Goal: Information Seeking & Learning: Learn about a topic

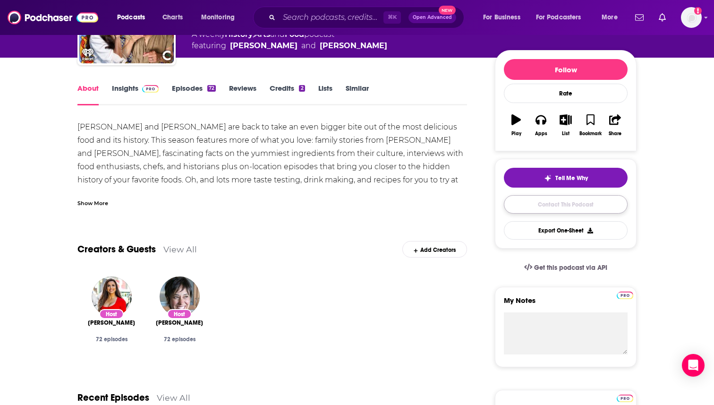
click at [551, 206] on link "Contact This Podcast" at bounding box center [566, 204] width 124 height 18
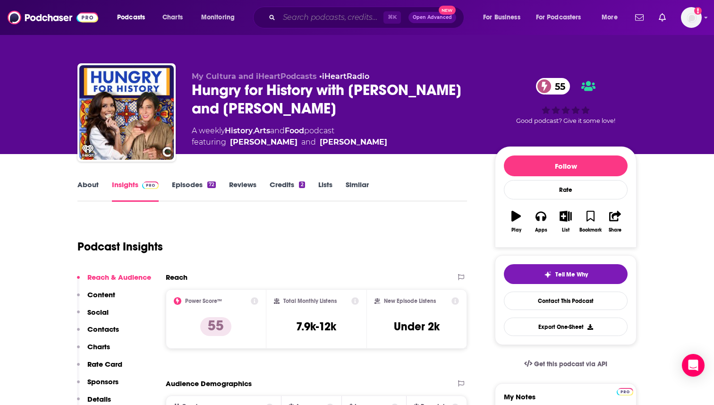
click at [361, 18] on input "Search podcasts, credits, & more..." at bounding box center [331, 17] width 104 height 15
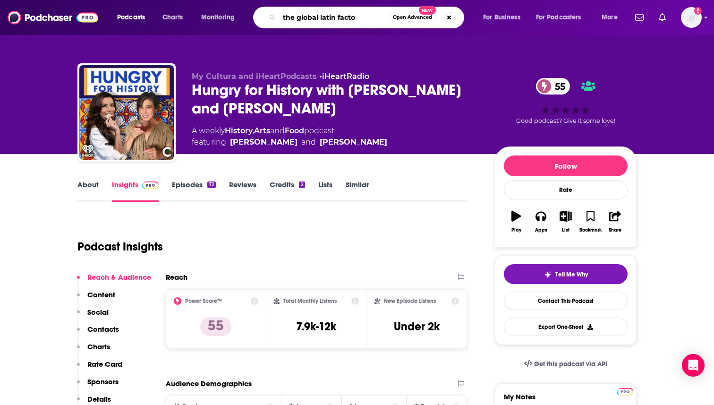
type input "the global latin factor"
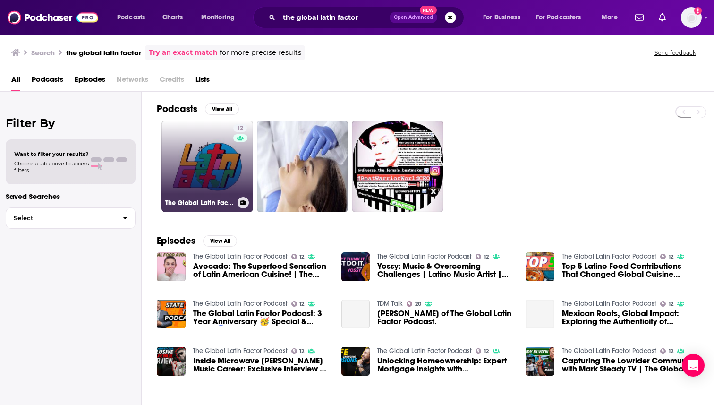
click at [215, 166] on link "12 The Global Latin Factor Podcast" at bounding box center [208, 166] width 92 height 92
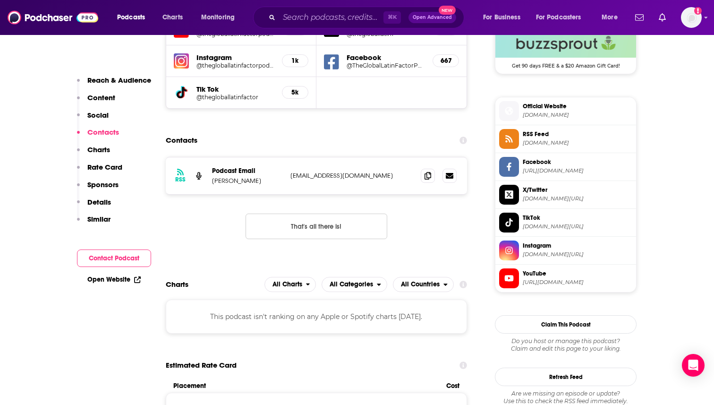
scroll to position [715, 0]
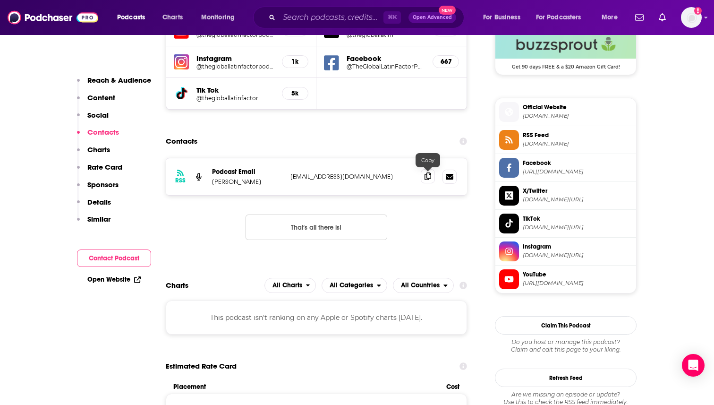
click at [427, 174] on icon at bounding box center [428, 176] width 7 height 8
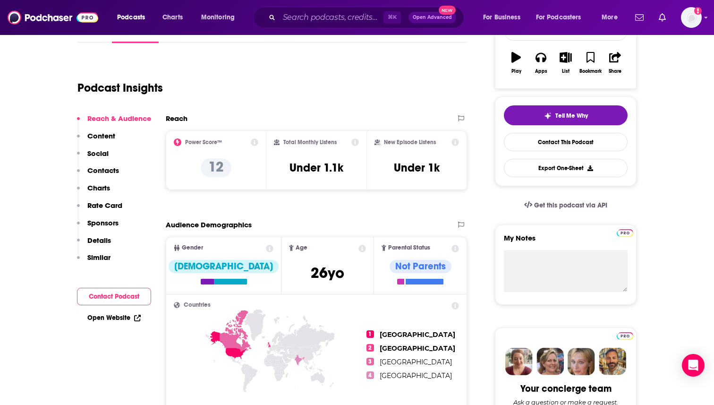
scroll to position [0, 0]
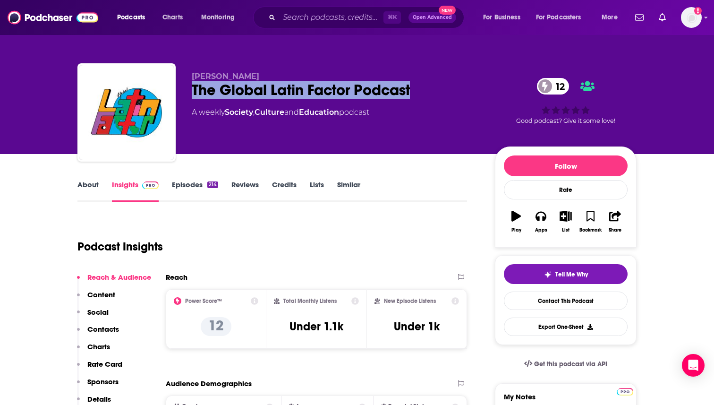
drag, startPoint x: 419, startPoint y: 90, endPoint x: 192, endPoint y: 90, distance: 226.3
click at [192, 90] on div "The Global Latin Factor Podcast 12" at bounding box center [336, 90] width 288 height 18
copy h2 "The Global Latin Factor Podcast"
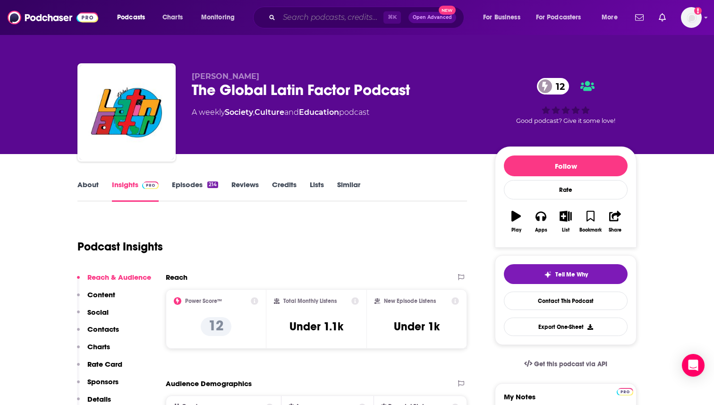
click at [291, 18] on input "Search podcasts, credits, & more..." at bounding box center [331, 17] width 104 height 15
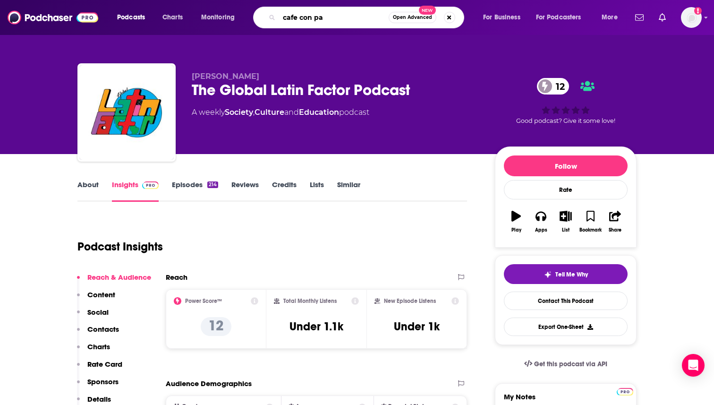
type input "cafe con [PERSON_NAME]"
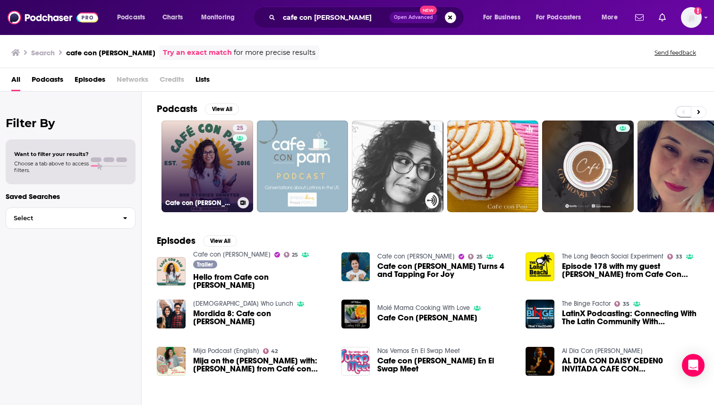
click at [226, 135] on link "25 Cafe con [PERSON_NAME]" at bounding box center [208, 166] width 92 height 92
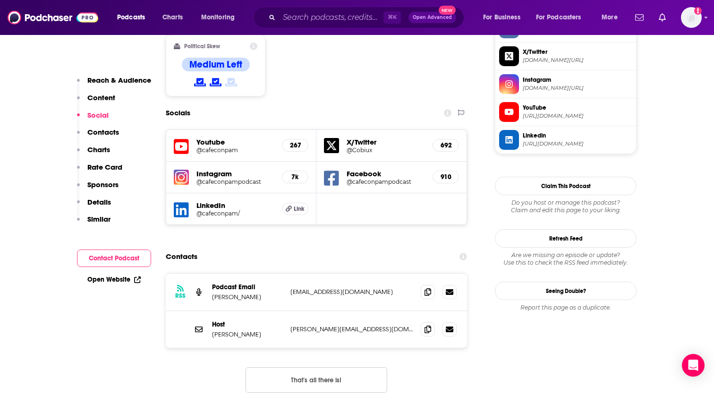
scroll to position [860, 0]
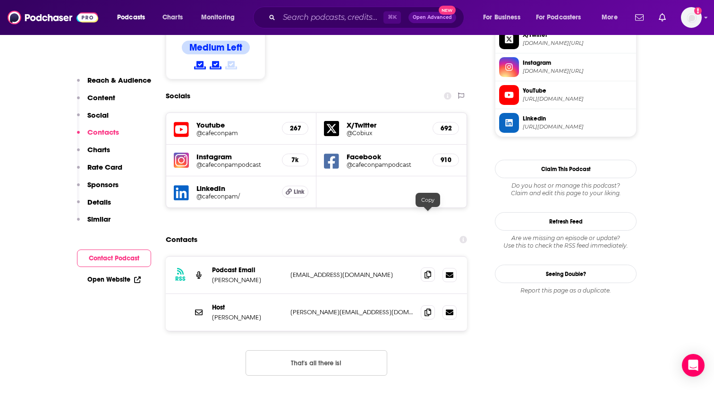
click at [428, 271] on icon at bounding box center [428, 275] width 7 height 8
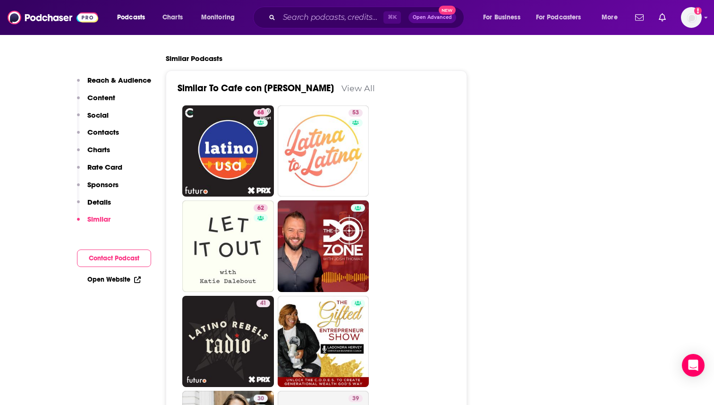
scroll to position [1754, 0]
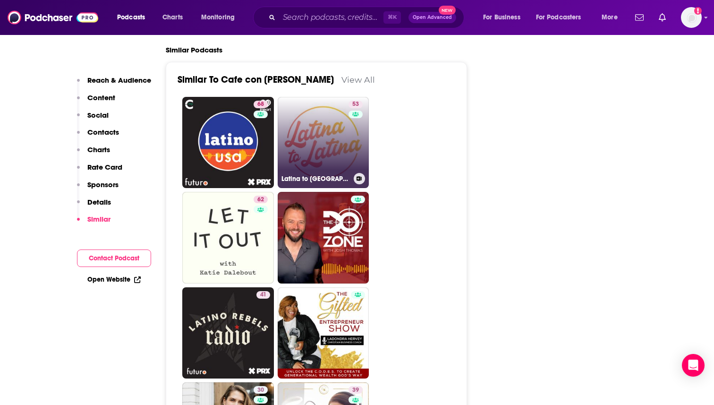
click at [313, 98] on link "53 Latina to Latina" at bounding box center [324, 143] width 92 height 92
type input "[URL][DOMAIN_NAME]"
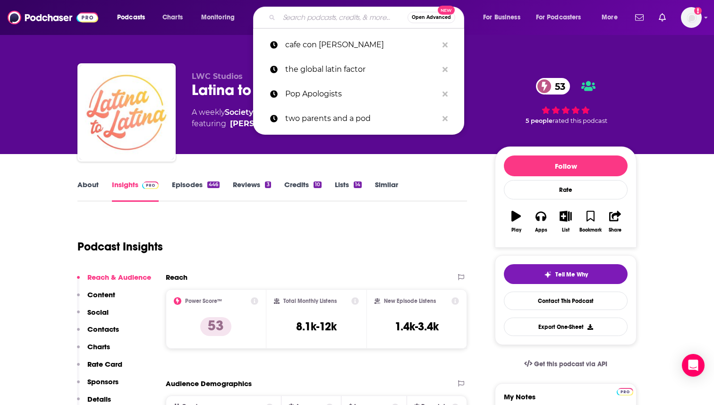
click at [297, 23] on input "Search podcasts, credits, & more..." at bounding box center [343, 17] width 129 height 15
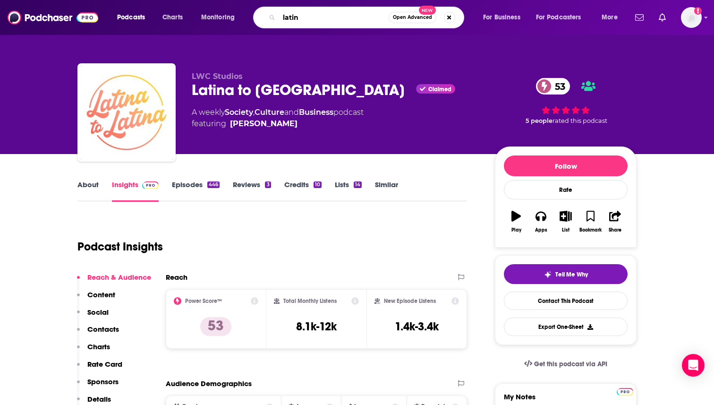
type input "latina"
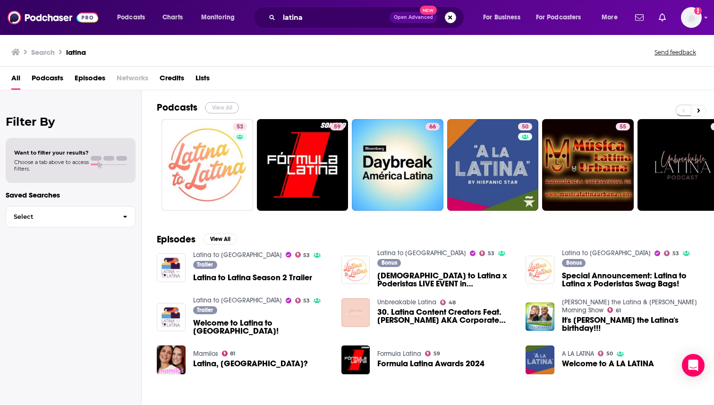
click at [221, 105] on button "View All" at bounding box center [222, 107] width 34 height 11
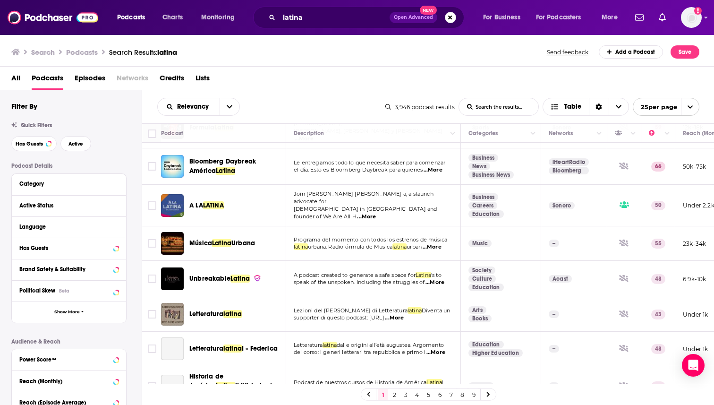
scroll to position [81, 0]
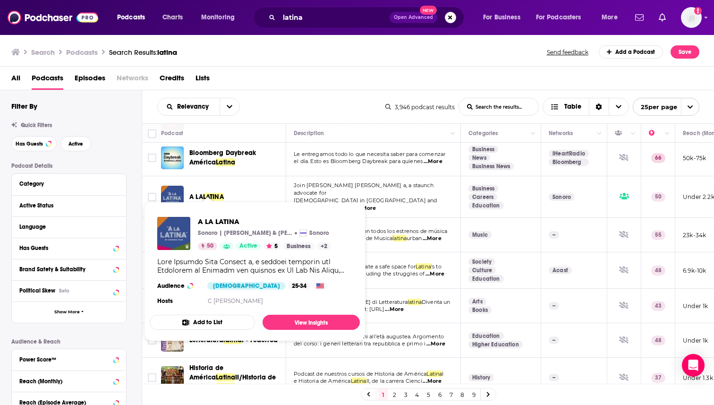
click at [213, 193] on span "LATINA" at bounding box center [213, 197] width 21 height 8
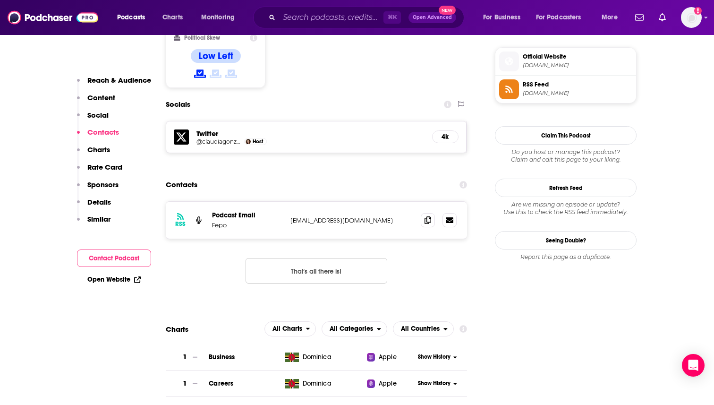
scroll to position [781, 0]
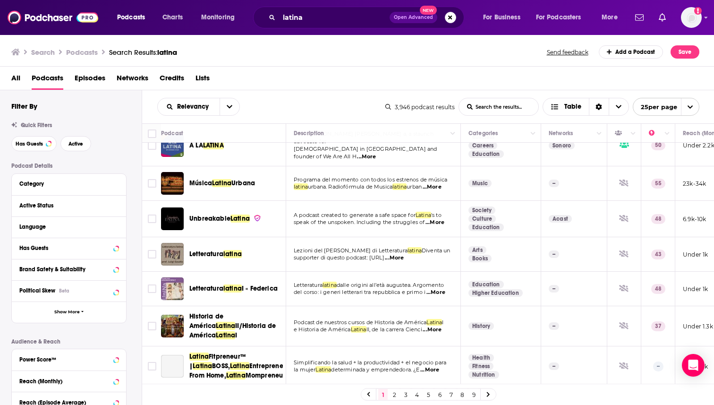
scroll to position [153, 0]
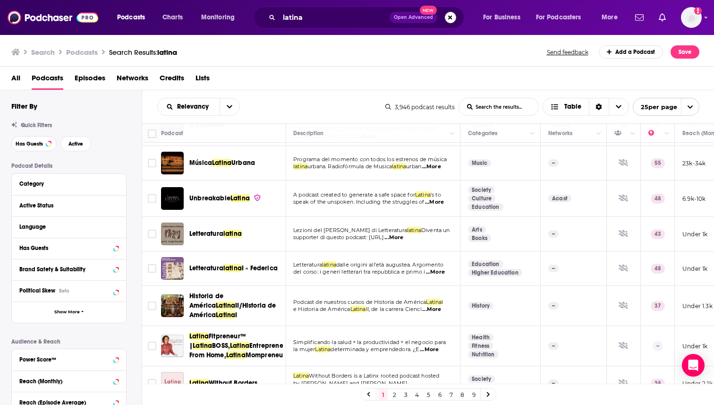
click at [224, 194] on span "Unbreakable" at bounding box center [209, 198] width 41 height 8
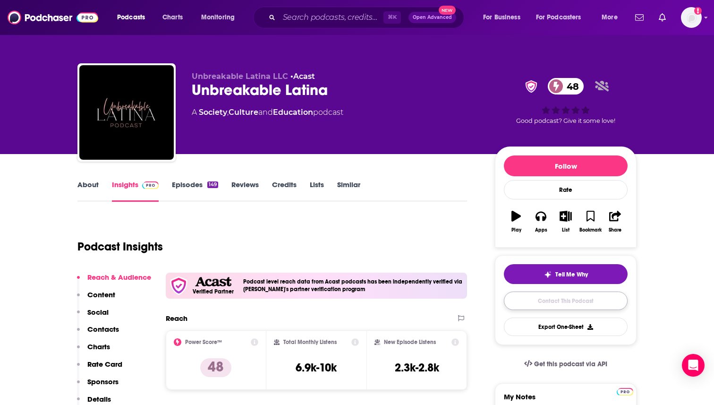
click at [562, 299] on link "Contact This Podcast" at bounding box center [566, 301] width 124 height 18
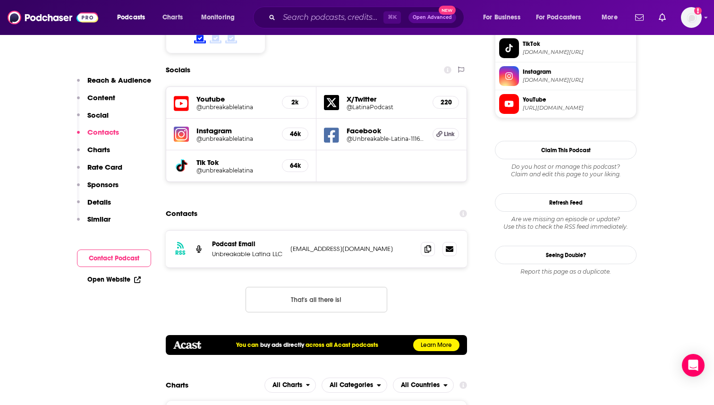
scroll to position [890, 0]
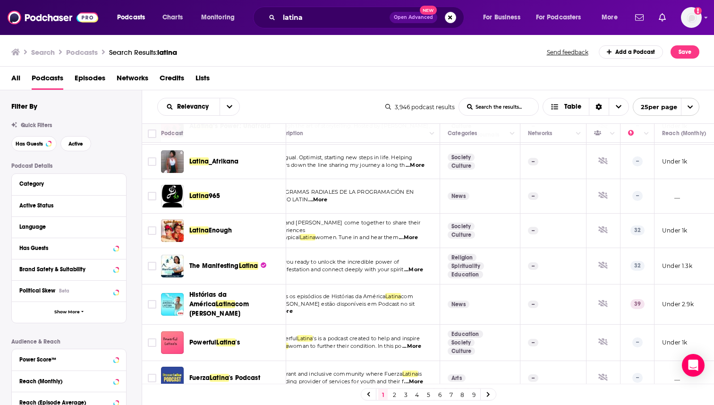
scroll to position [671, 21]
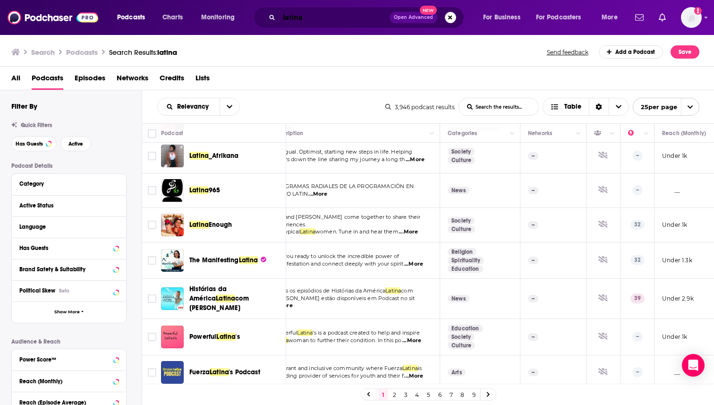
click at [290, 16] on input "latina" at bounding box center [334, 17] width 111 height 15
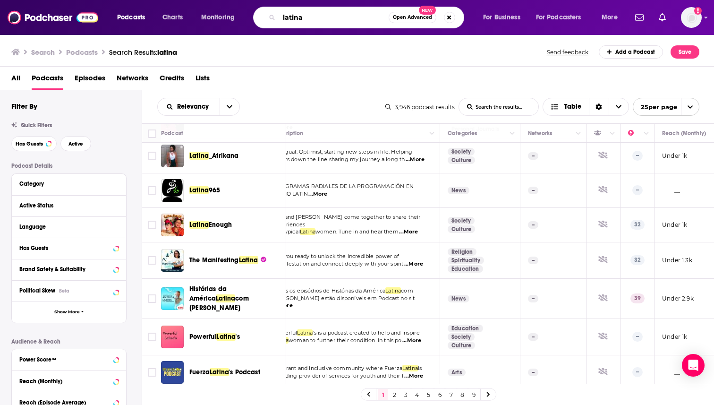
click at [290, 16] on input "latina" at bounding box center [334, 17] width 110 height 15
type input "unbreakable latina"
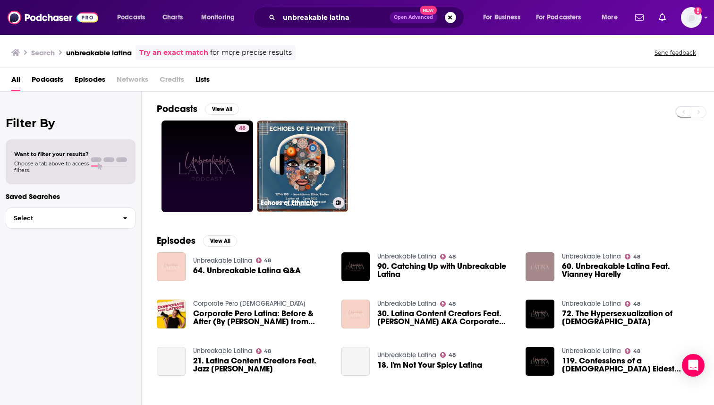
click at [218, 157] on link "48" at bounding box center [208, 166] width 92 height 92
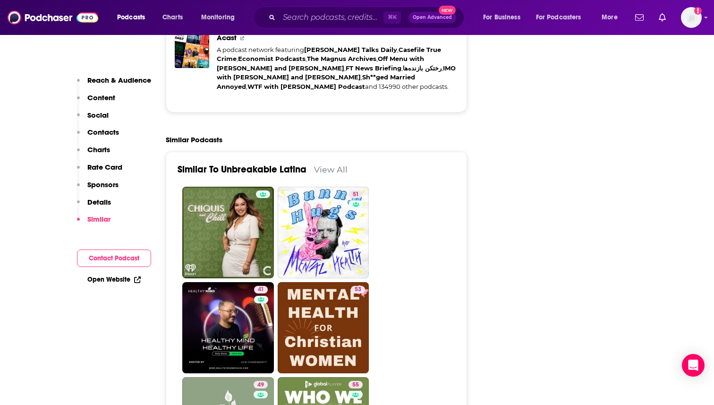
scroll to position [1791, 0]
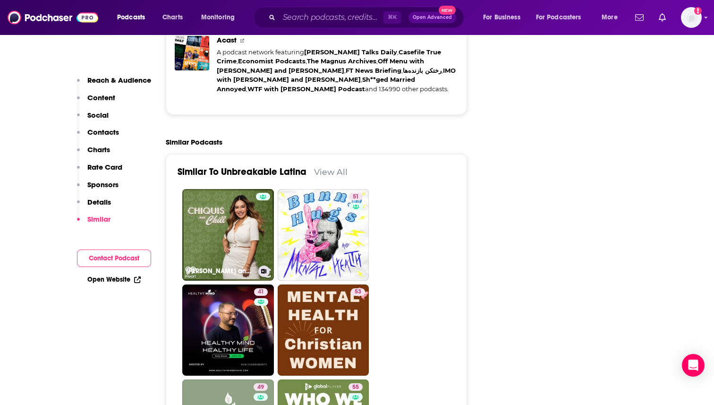
click at [211, 197] on link "[PERSON_NAME] and Chill" at bounding box center [228, 235] width 92 height 92
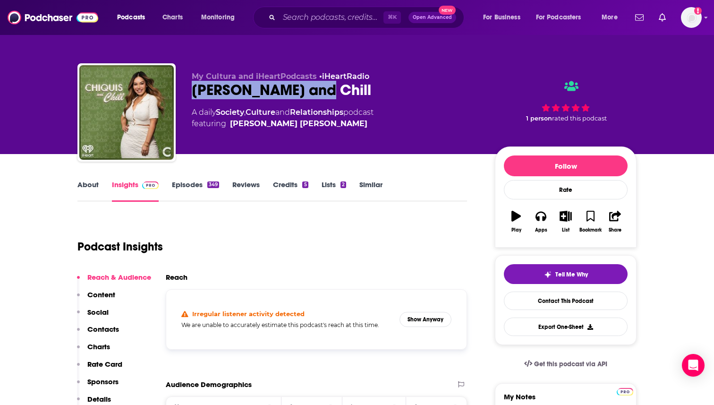
drag, startPoint x: 324, startPoint y: 88, endPoint x: 189, endPoint y: 90, distance: 135.6
click at [189, 90] on div "My Cultura and iHeartPodcasts • iHeartRadio [PERSON_NAME] and Chill A daily Soc…" at bounding box center [356, 114] width 559 height 102
copy h2 "[PERSON_NAME] and Chill"
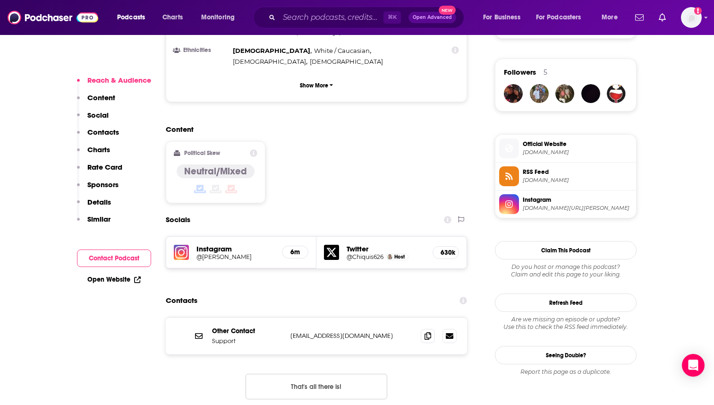
scroll to position [801, 0]
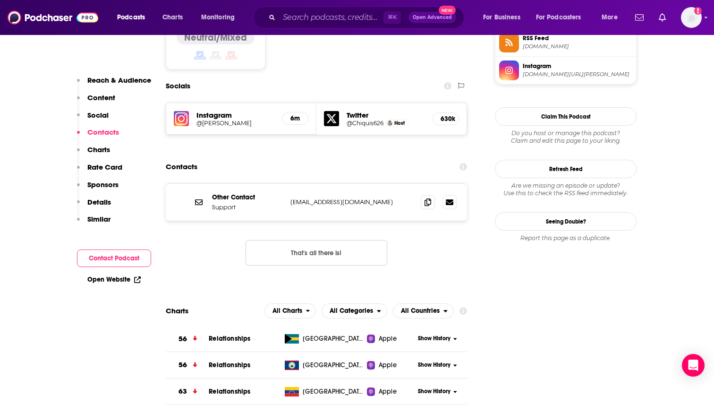
click at [224, 111] on h5 "Instagram" at bounding box center [236, 115] width 78 height 9
click at [220, 111] on h5 "Instagram" at bounding box center [236, 115] width 78 height 9
click at [201, 111] on h5 "Instagram" at bounding box center [236, 115] width 78 height 9
click at [179, 111] on img at bounding box center [181, 118] width 15 height 15
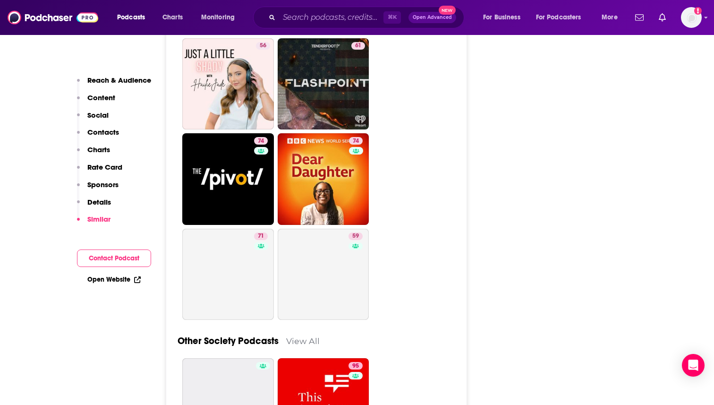
scroll to position [3094, 0]
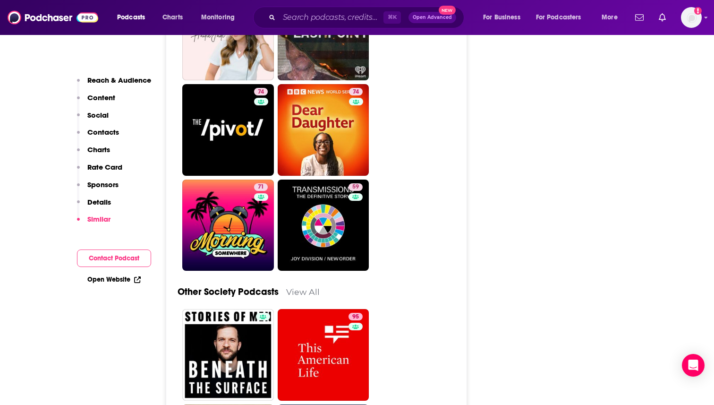
type input "[URL][DOMAIN_NAME]"
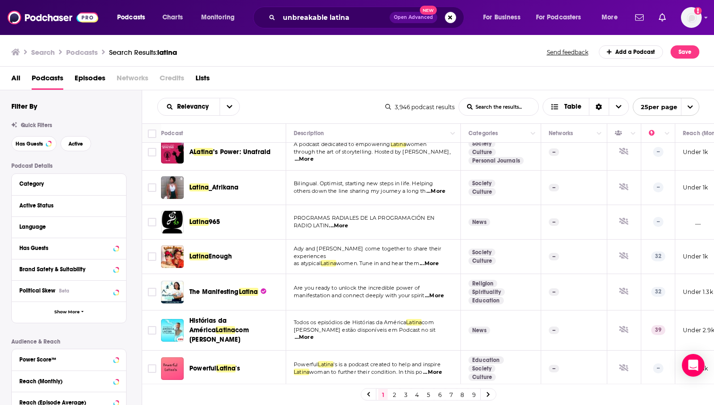
scroll to position [671, 0]
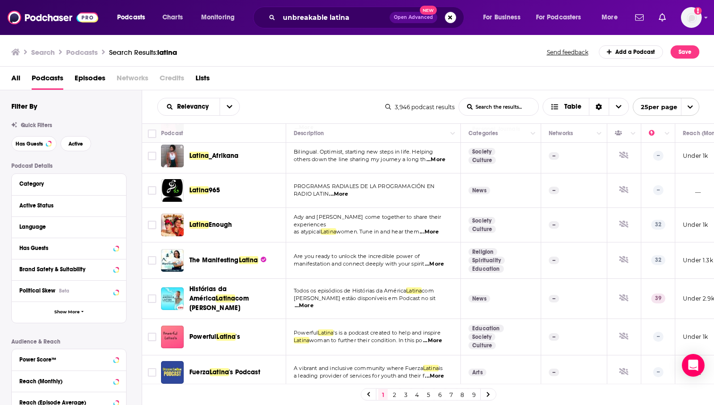
click at [390, 394] on link "2" at bounding box center [394, 394] width 9 height 11
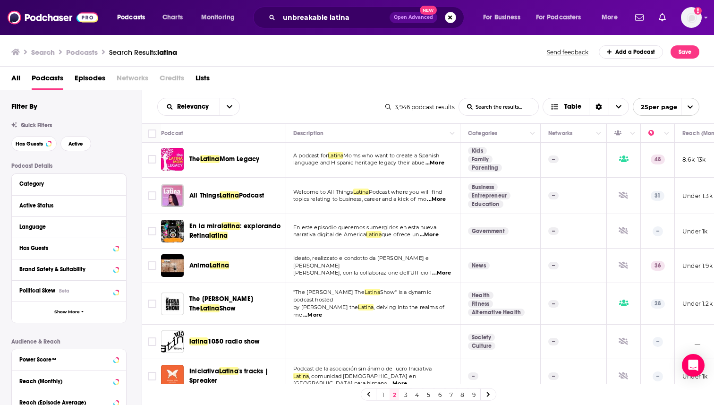
scroll to position [2, 0]
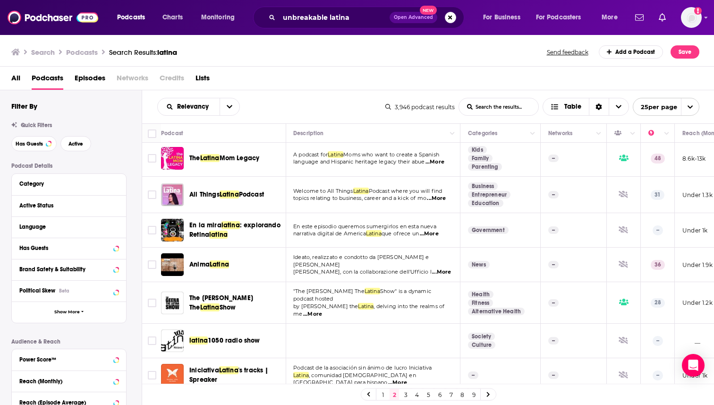
click at [248, 196] on span "Podcast" at bounding box center [251, 194] width 25 height 8
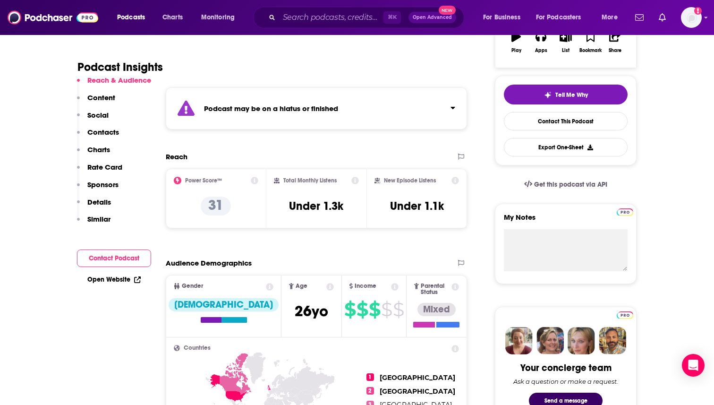
scroll to position [178, 0]
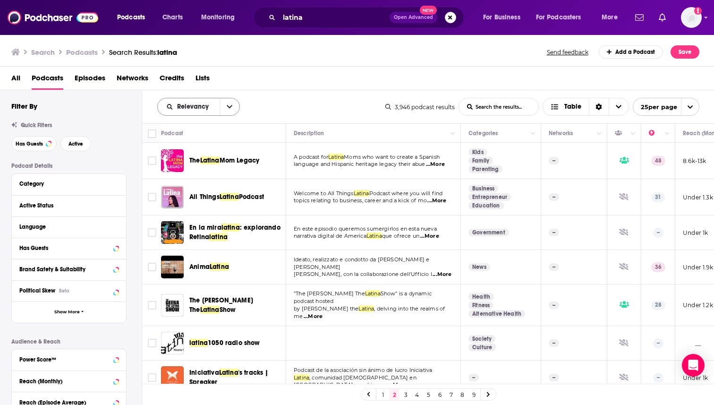
click at [210, 104] on span "Relevancy" at bounding box center [194, 106] width 35 height 7
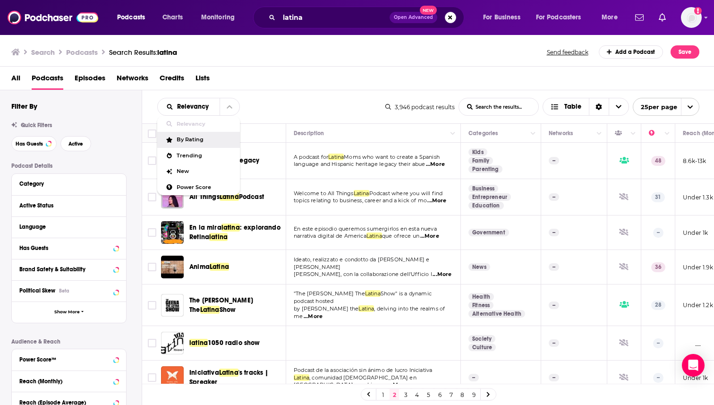
click at [200, 142] on span "By Rating" at bounding box center [205, 139] width 56 height 5
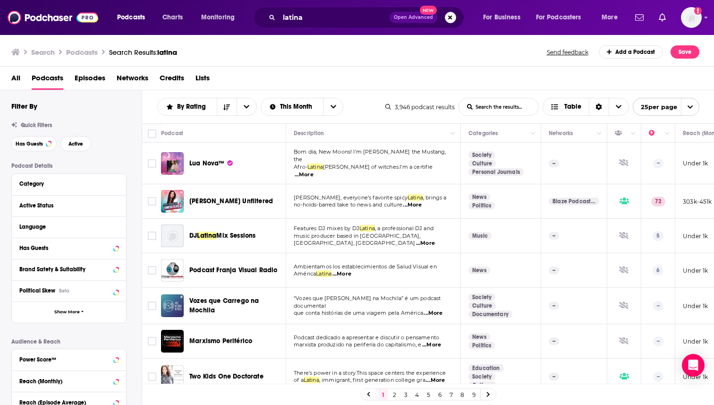
click at [206, 197] on span "[PERSON_NAME] Unfiltered" at bounding box center [231, 201] width 84 height 8
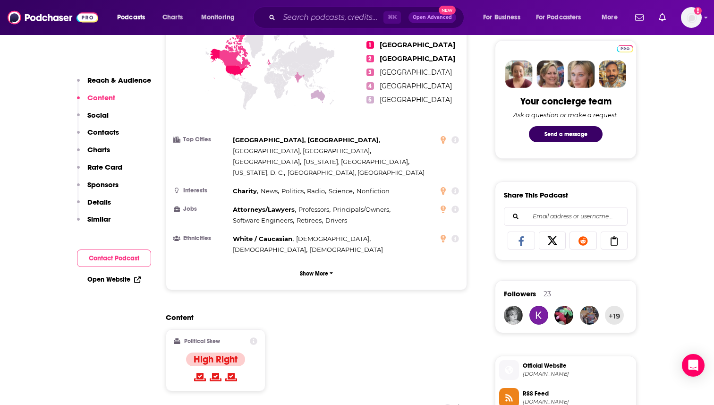
scroll to position [441, 0]
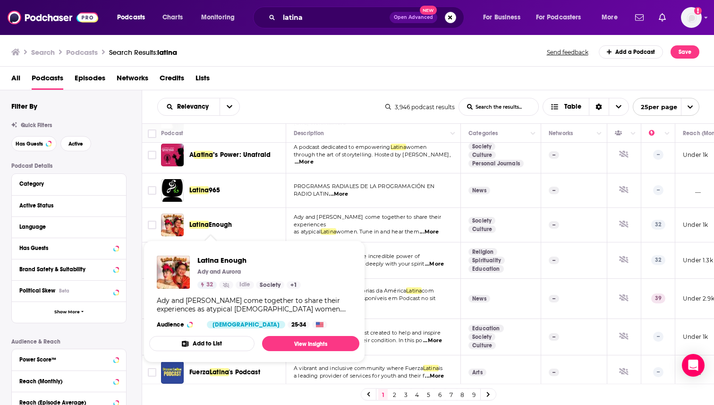
scroll to position [671, 2]
click at [393, 394] on link "2" at bounding box center [394, 394] width 9 height 11
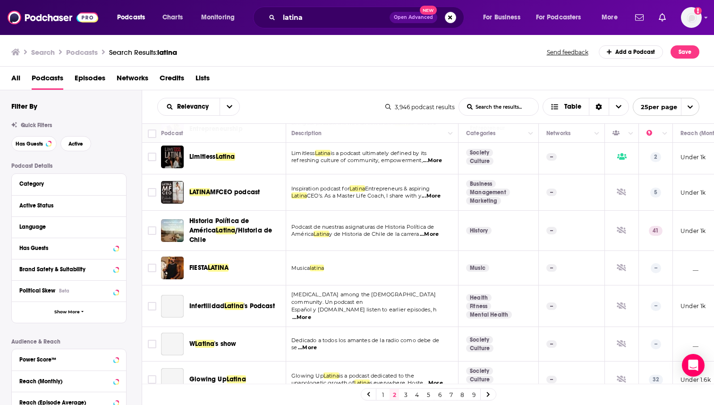
scroll to position [647, 2]
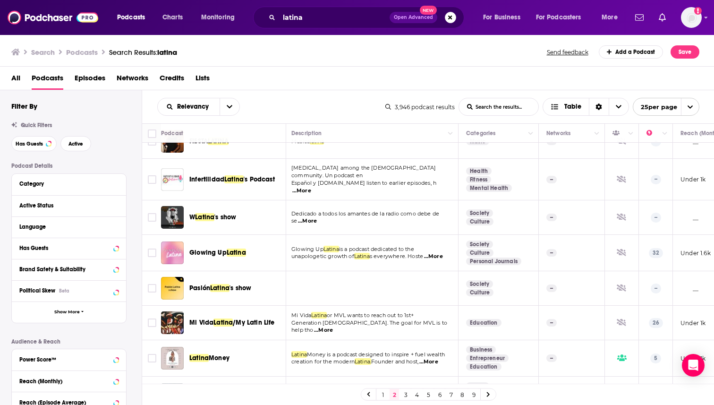
click at [402, 395] on link "3" at bounding box center [405, 394] width 9 height 11
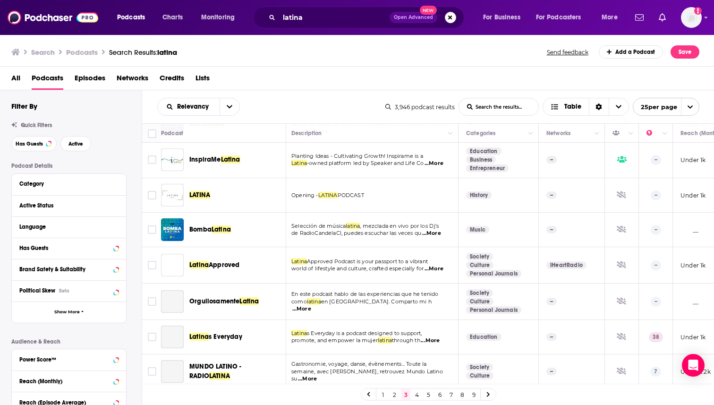
scroll to position [636, 2]
